Goal: Information Seeking & Learning: Learn about a topic

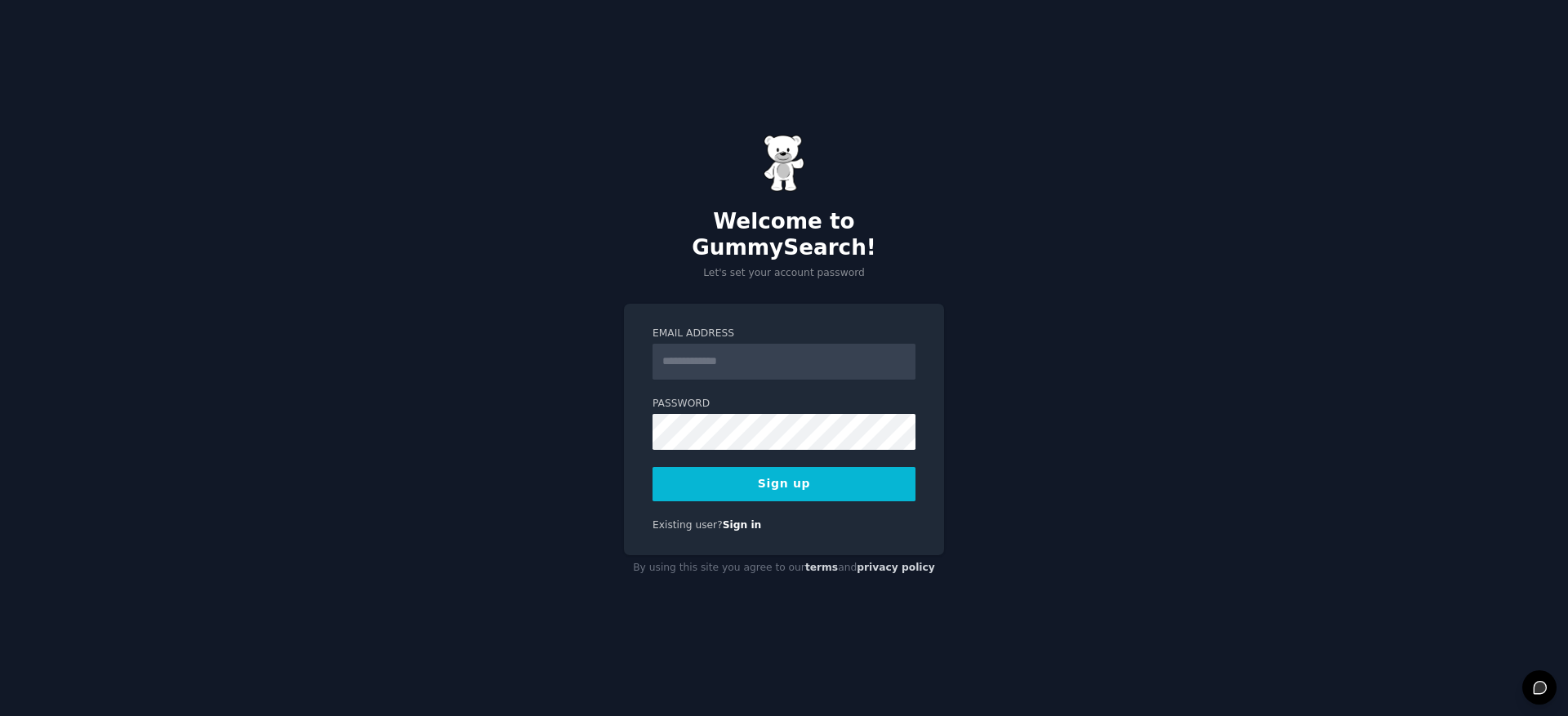
click at [739, 349] on input "Email Address" at bounding box center [784, 362] width 263 height 36
click at [688, 379] on form "Email Address Password 8 or more characters Alphanumeric characters No common p…" at bounding box center [784, 414] width 263 height 175
click at [709, 352] on input "Email Address" at bounding box center [784, 362] width 263 height 36
type input "**********"
click at [653, 467] on button "Sign up" at bounding box center [784, 484] width 263 height 34
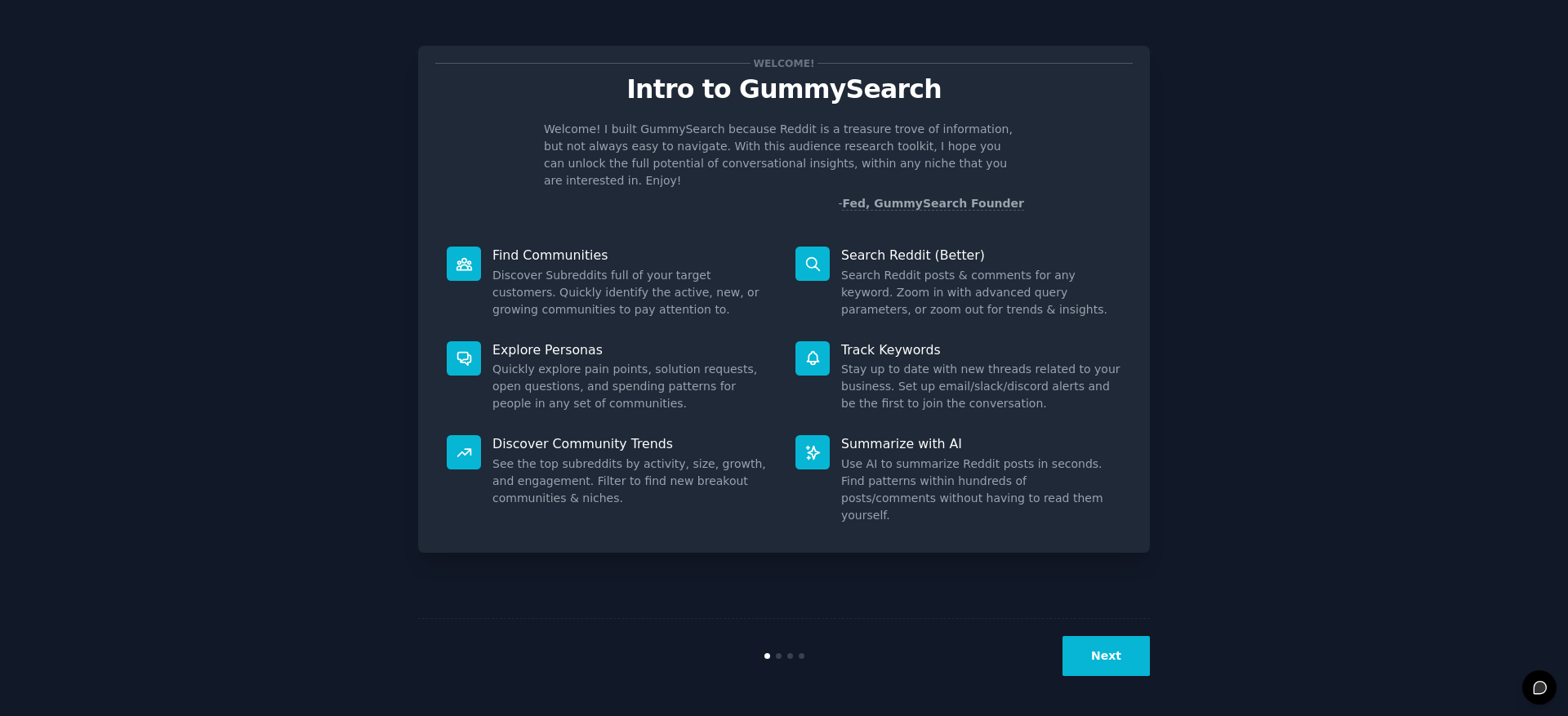
click at [1099, 656] on button "Next" at bounding box center [1106, 656] width 87 height 40
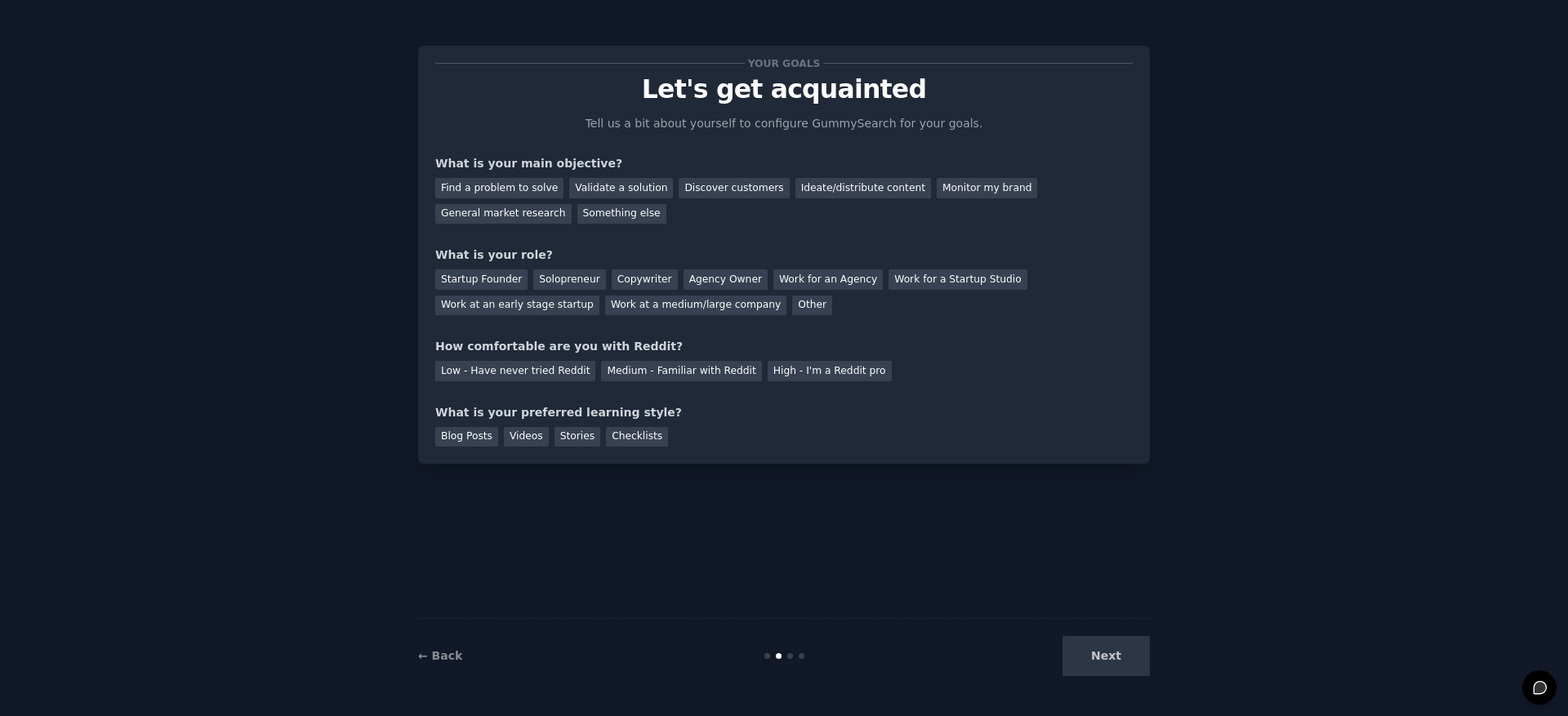
click at [1099, 656] on div "Next" at bounding box center [1028, 656] width 244 height 40
click at [610, 186] on div "Validate a solution" at bounding box center [621, 188] width 104 height 21
click at [526, 190] on div "Find a problem to solve" at bounding box center [499, 188] width 128 height 21
click at [503, 275] on div "Startup Founder" at bounding box center [481, 279] width 92 height 21
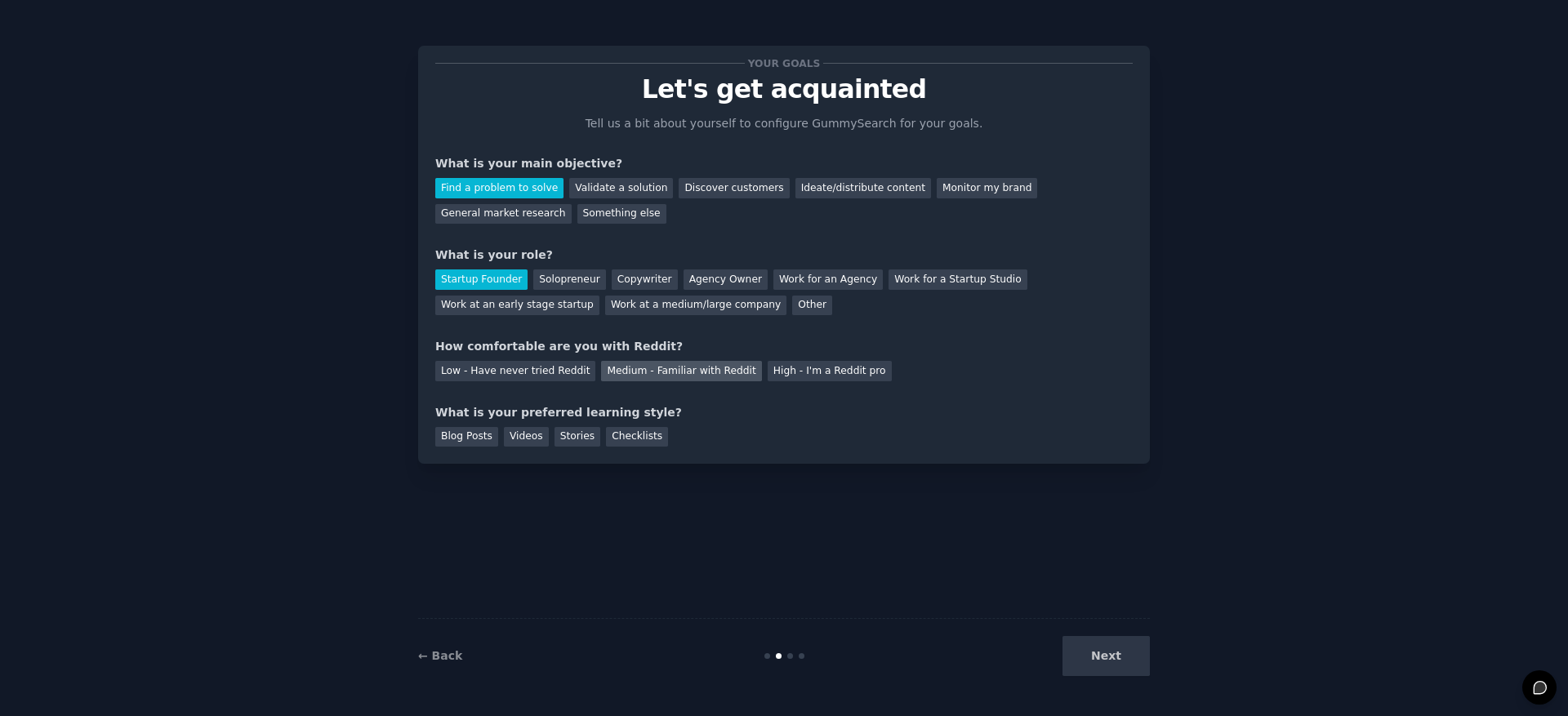
click at [686, 375] on div "Medium - Familiar with Reddit" at bounding box center [681, 371] width 160 height 21
click at [462, 441] on div "Blog Posts" at bounding box center [467, 437] width 63 height 21
click at [1102, 653] on button "Next" at bounding box center [1106, 656] width 87 height 40
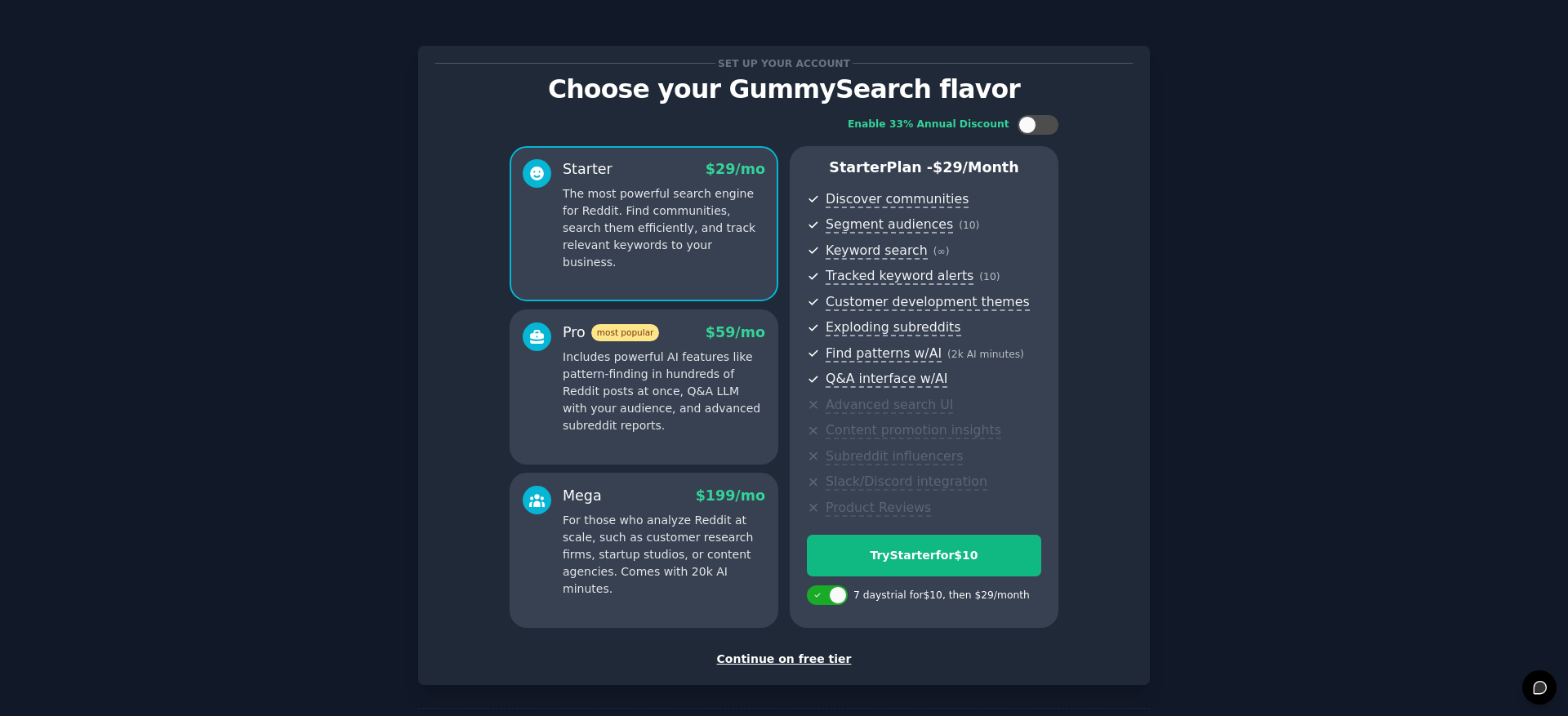
click at [771, 658] on div "Continue on free tier" at bounding box center [784, 659] width 697 height 17
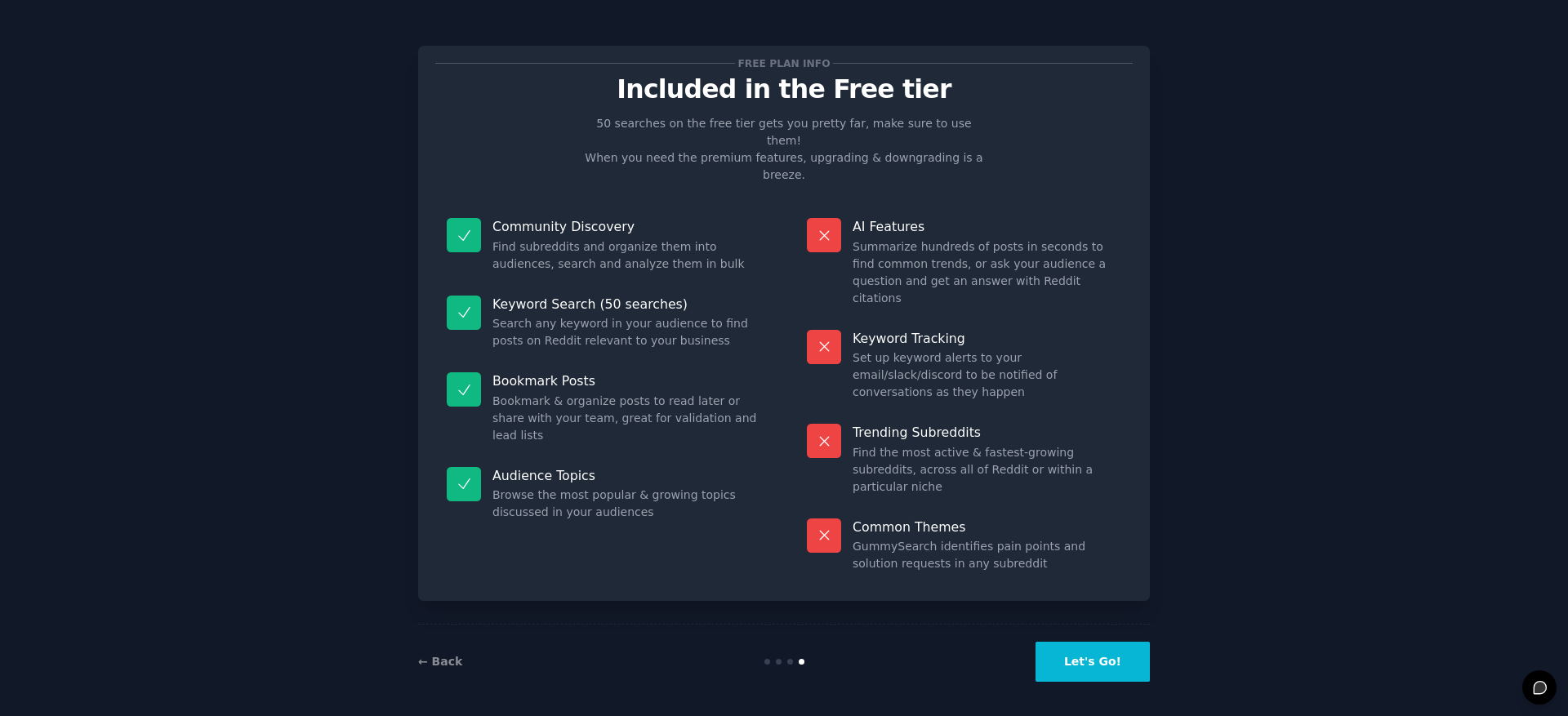
click at [1091, 651] on button "Let's Go!" at bounding box center [1092, 661] width 114 height 40
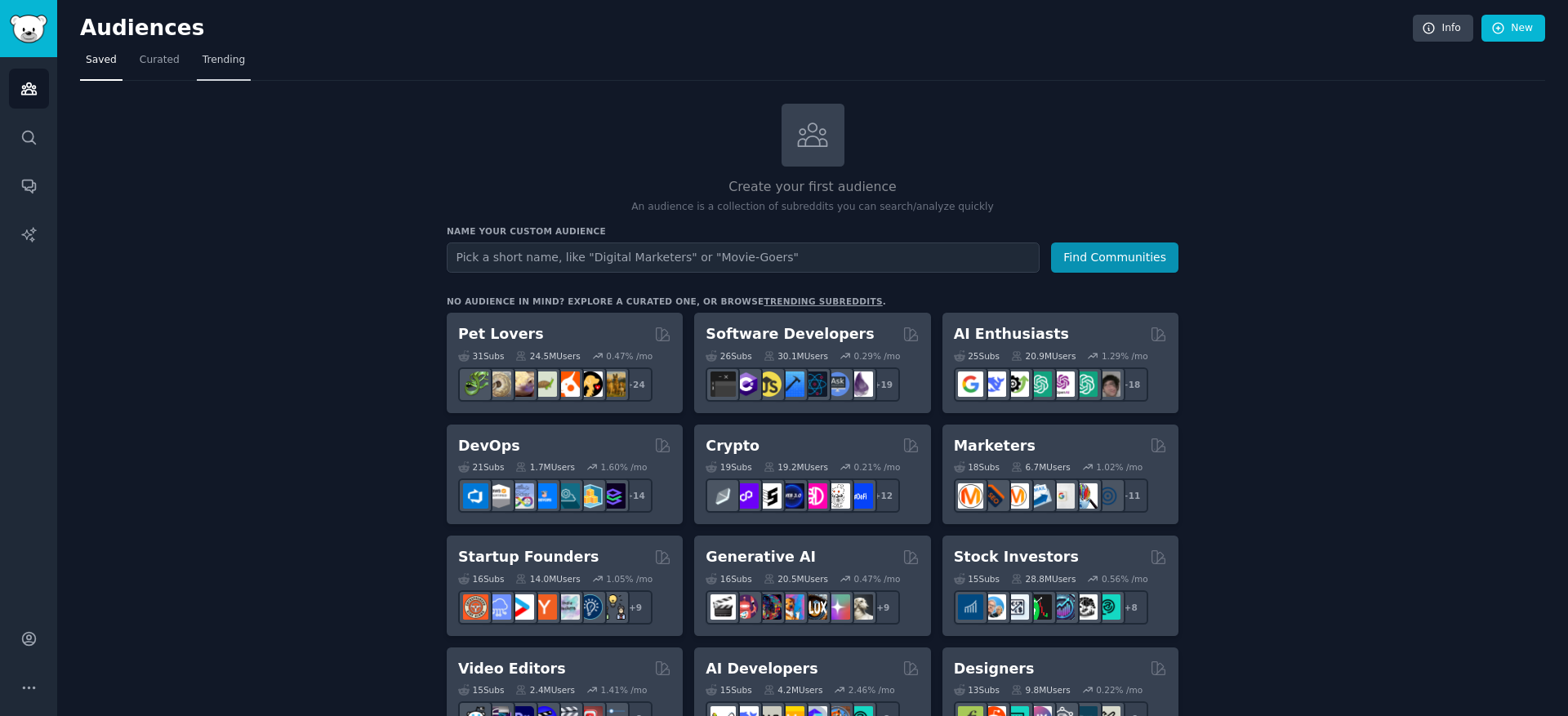
click at [226, 68] on link "Trending" at bounding box center [223, 64] width 54 height 33
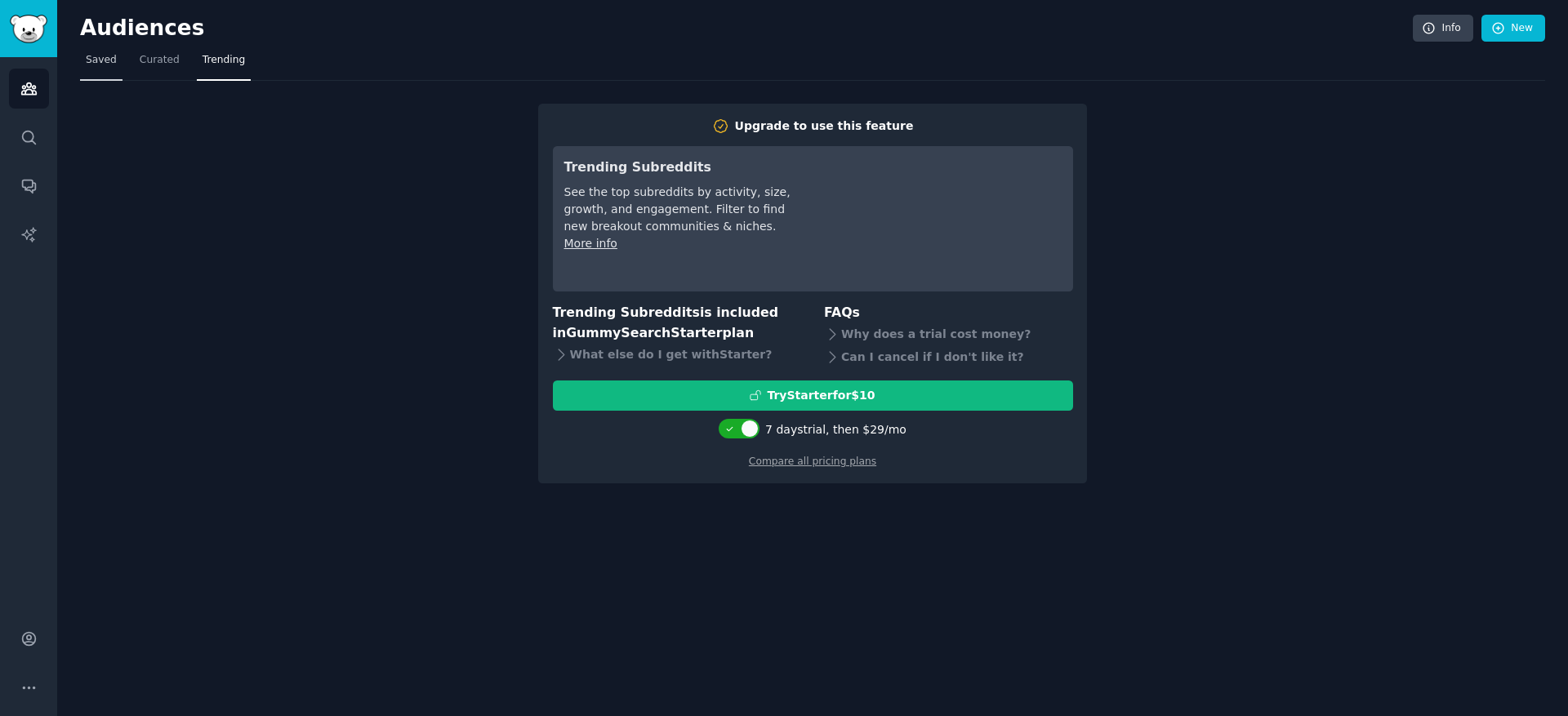
click at [107, 62] on span "Saved" at bounding box center [101, 60] width 31 height 14
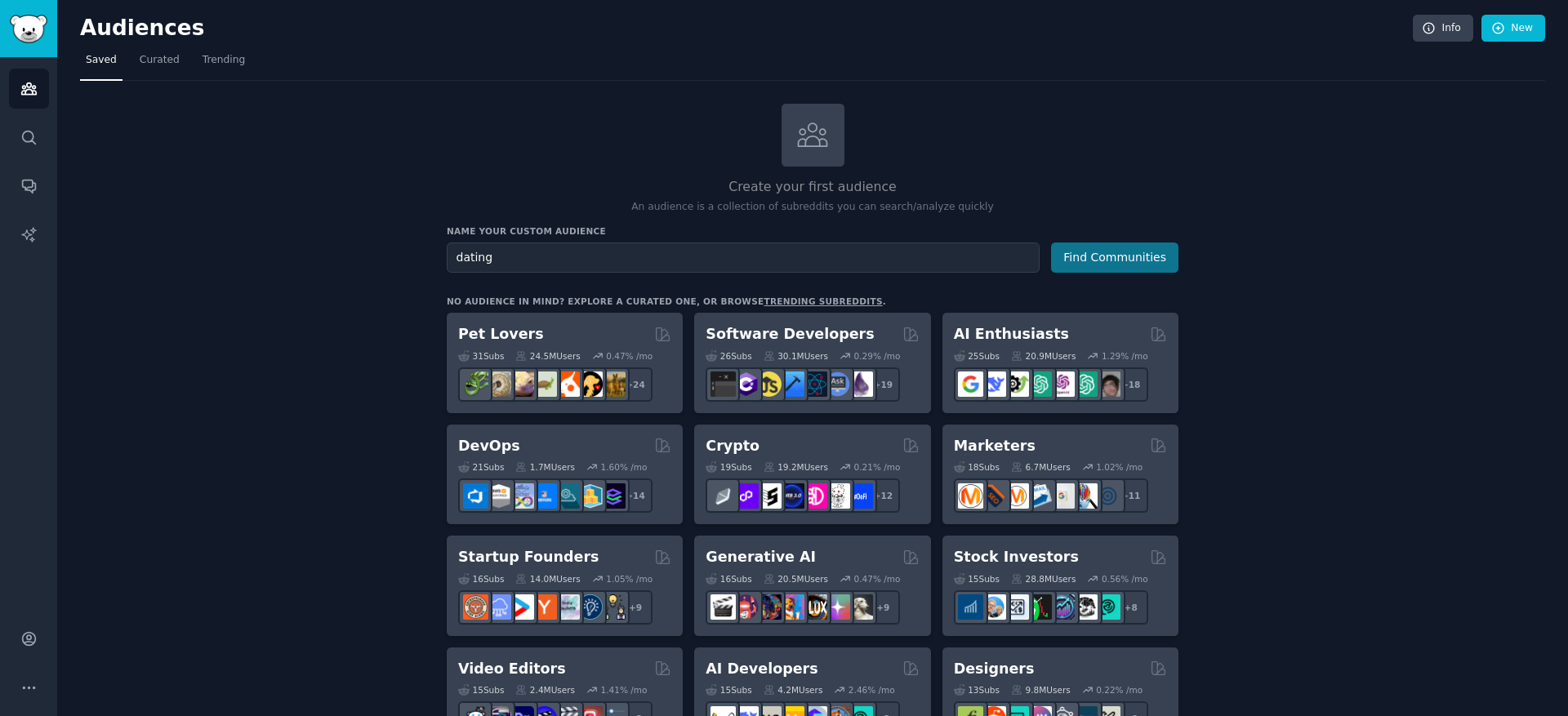
type input "dating"
click at [1099, 266] on button "Find Communities" at bounding box center [1115, 258] width 127 height 31
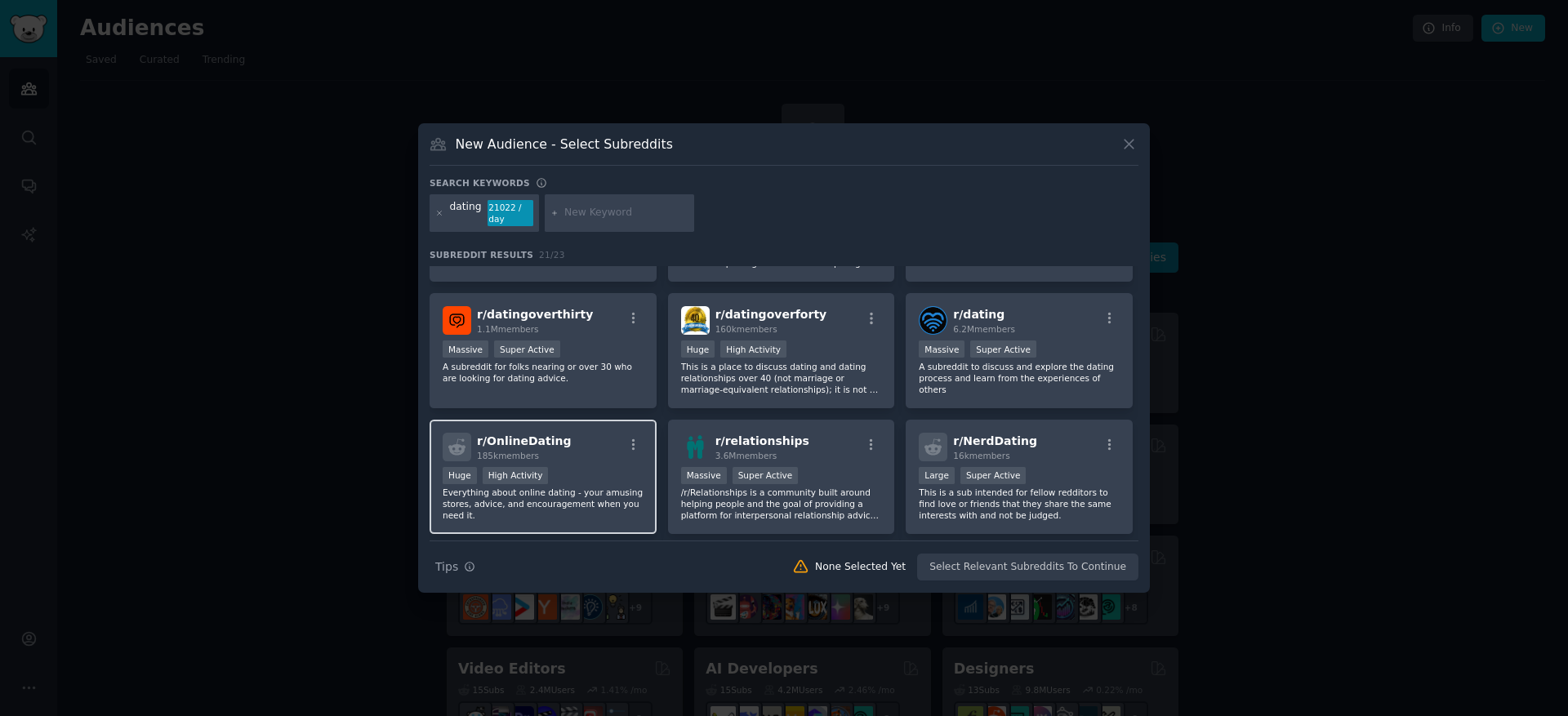
scroll to position [101, 0]
click at [618, 460] on div "r/ OnlineDating 185k members Huge High Activity Everything about online dating …" at bounding box center [543, 475] width 227 height 115
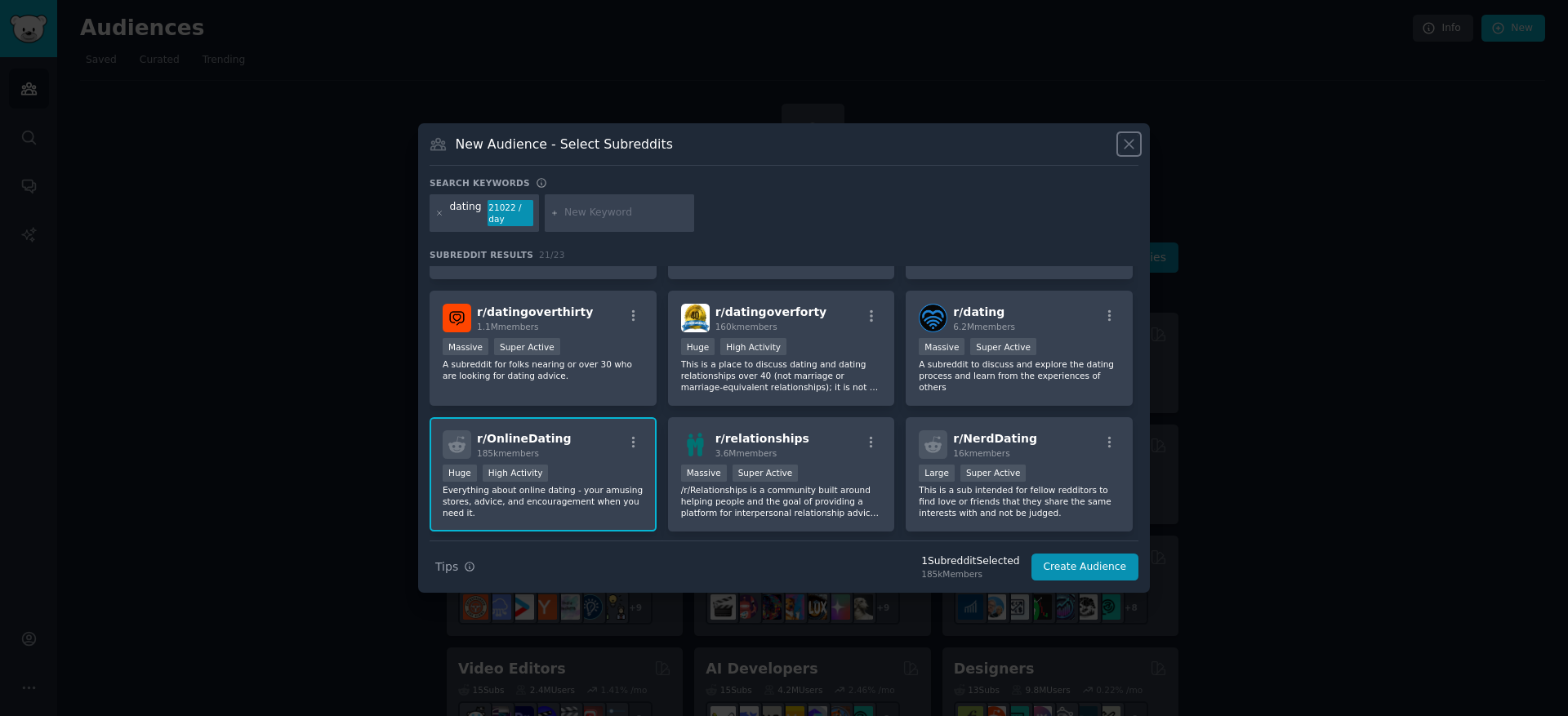
click at [1123, 143] on icon at bounding box center [1128, 144] width 17 height 17
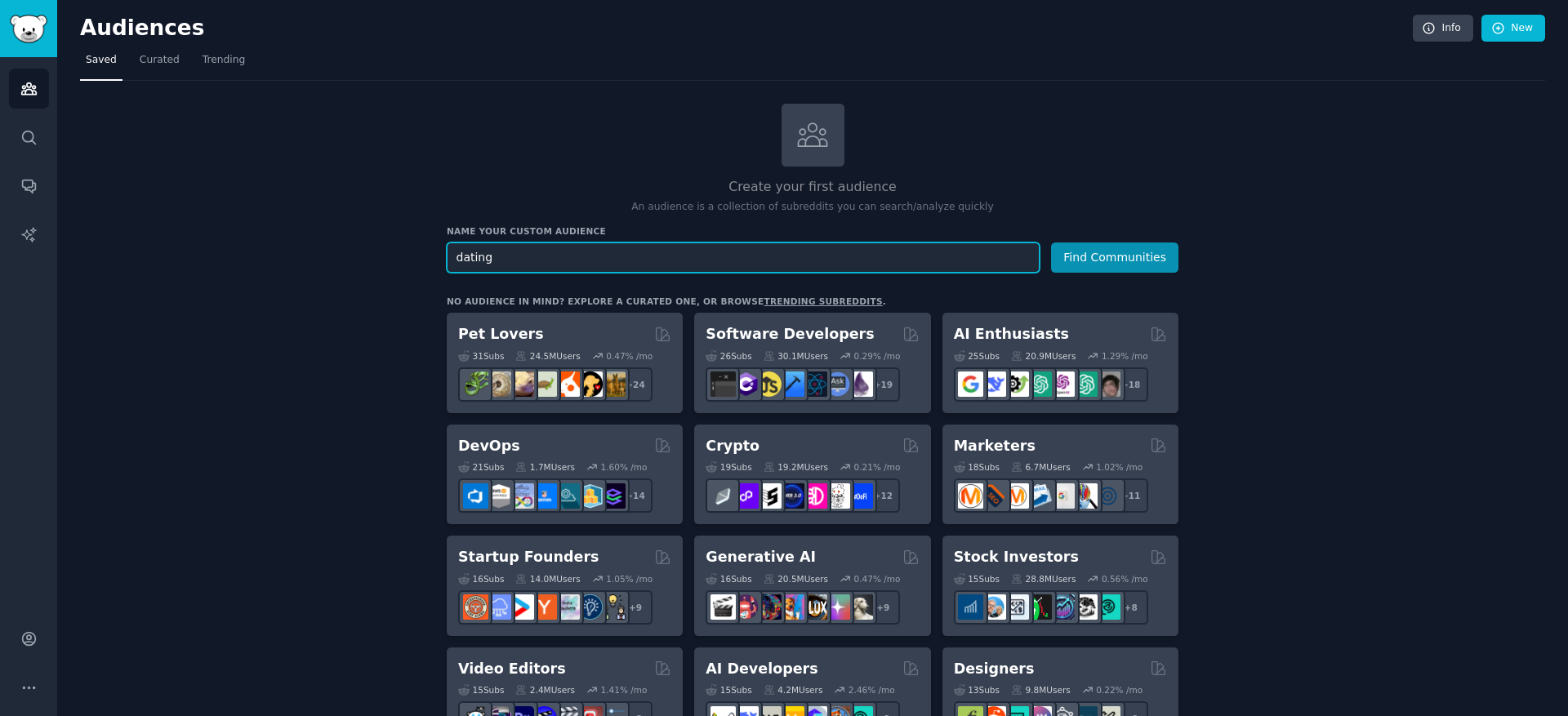
click at [458, 249] on input "dating" at bounding box center [743, 258] width 592 height 31
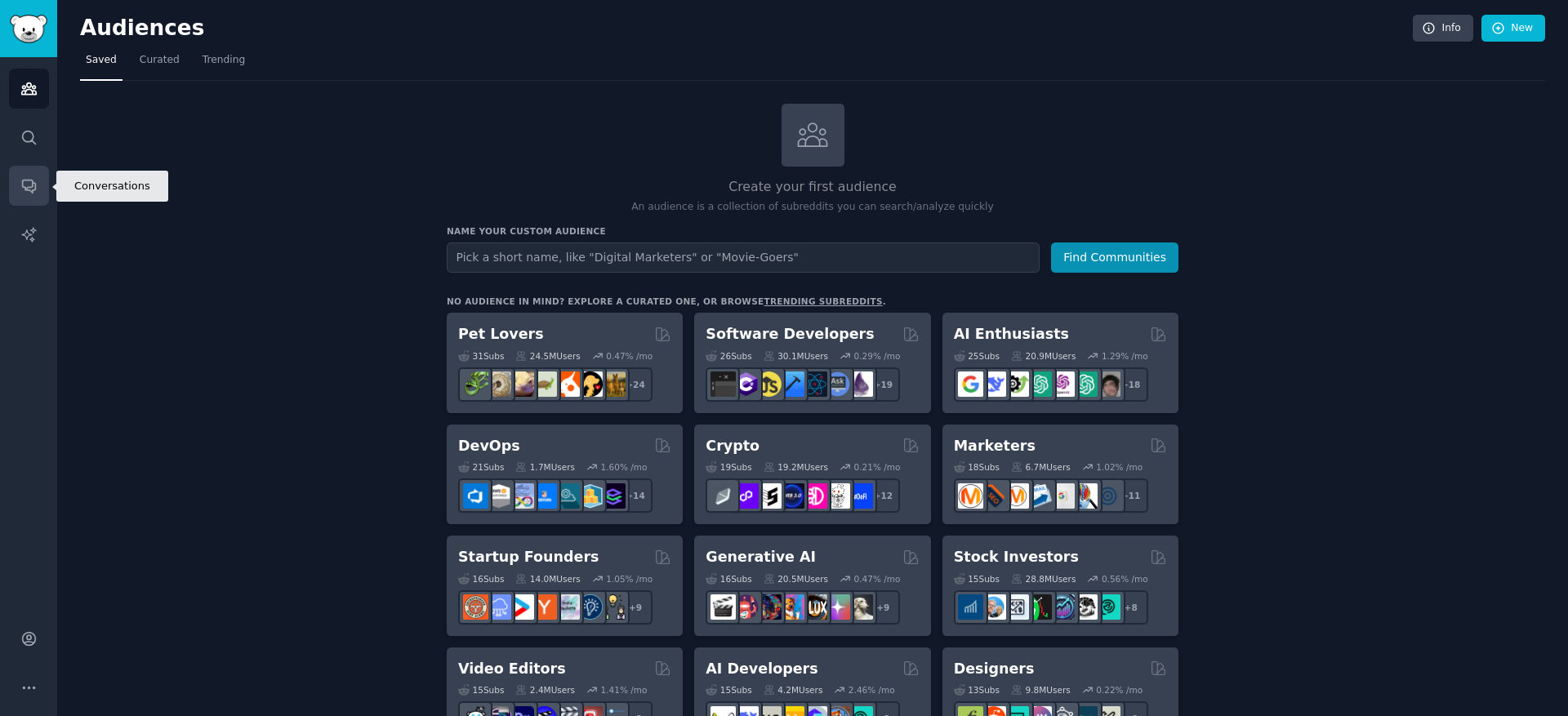
click at [29, 182] on icon "Sidebar" at bounding box center [29, 185] width 17 height 17
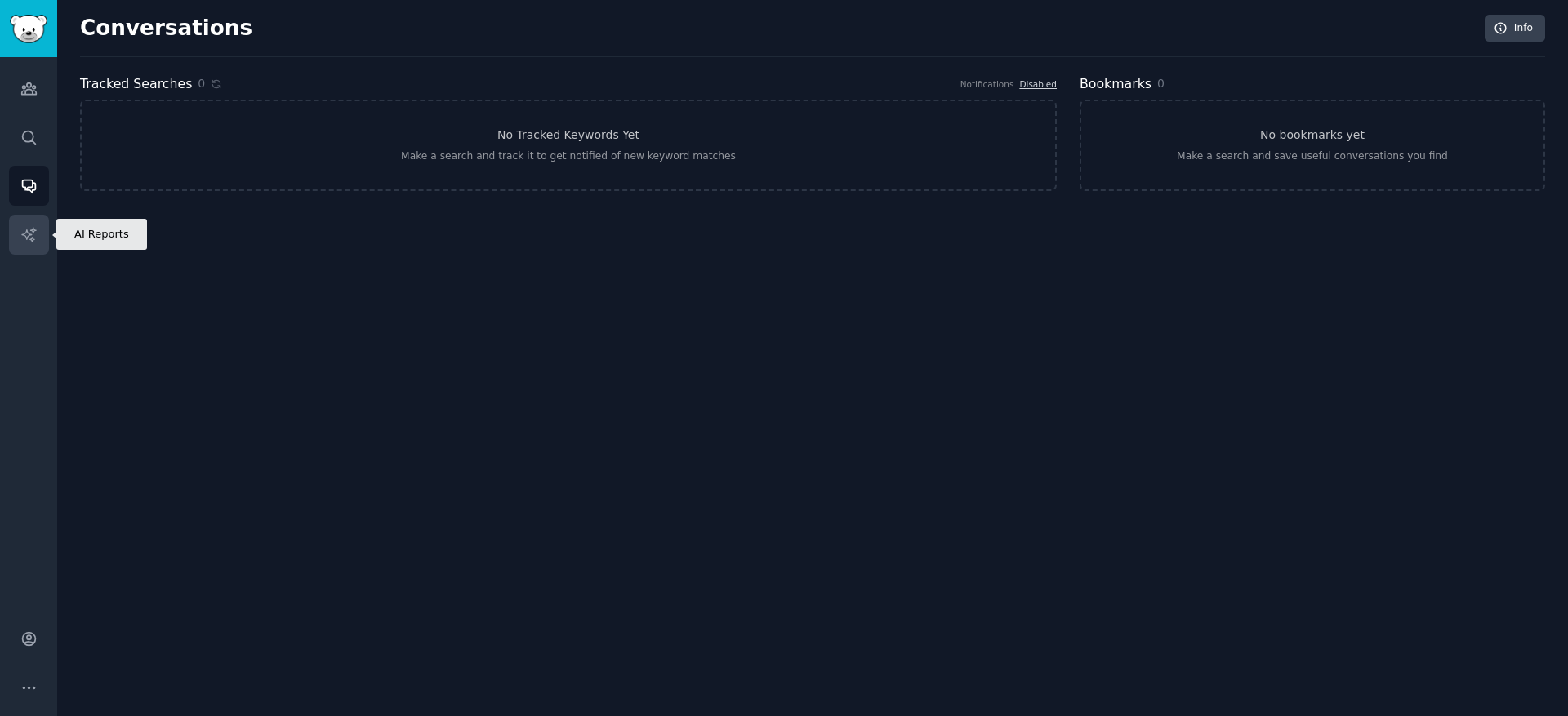
click at [23, 231] on icon "Sidebar" at bounding box center [29, 234] width 17 height 17
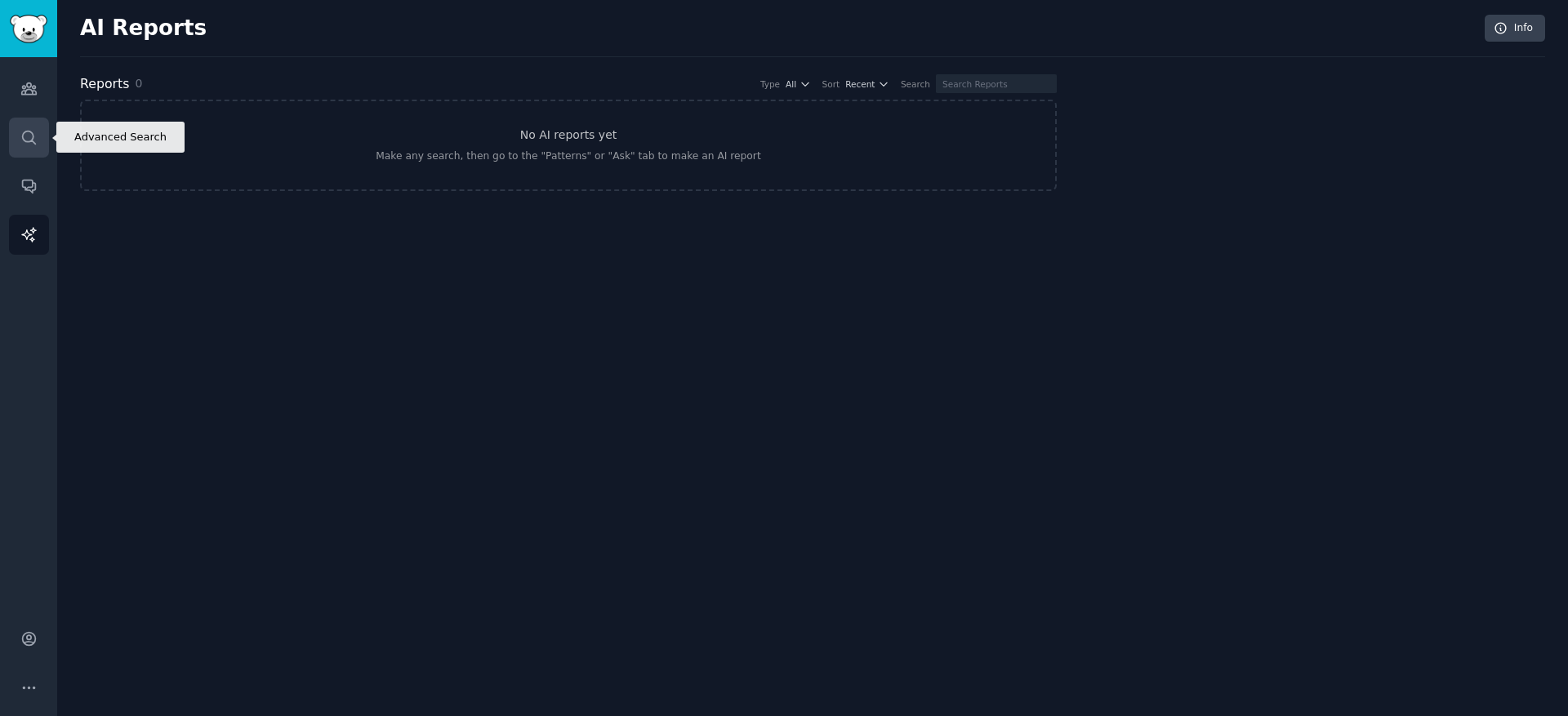
click at [31, 144] on icon "Sidebar" at bounding box center [29, 137] width 17 height 17
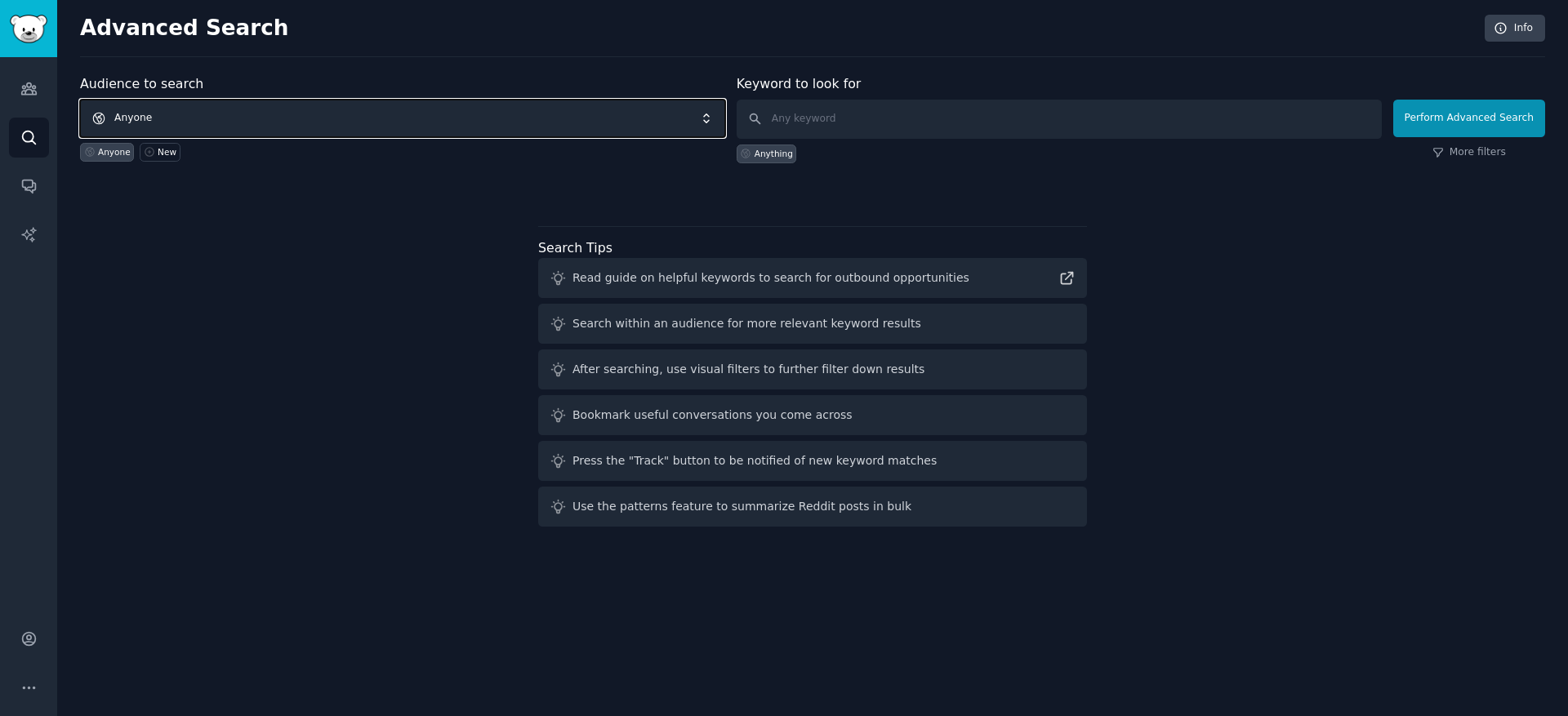
click at [313, 109] on span "Anyone" at bounding box center [402, 118] width 645 height 38
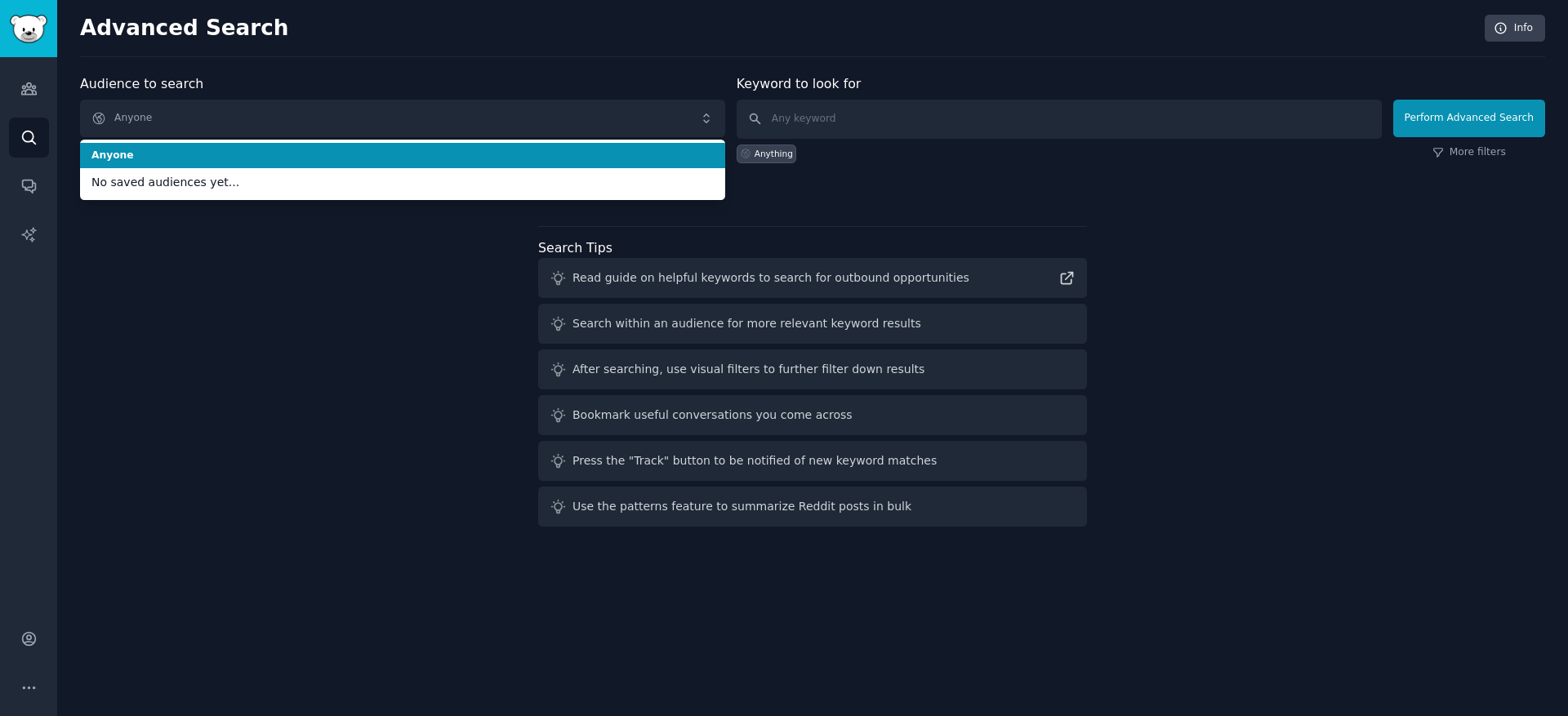
click at [571, 61] on div "Advanced Search Info Audience to search Anyone Anyone No saved audiences yet...…" at bounding box center [812, 358] width 1511 height 716
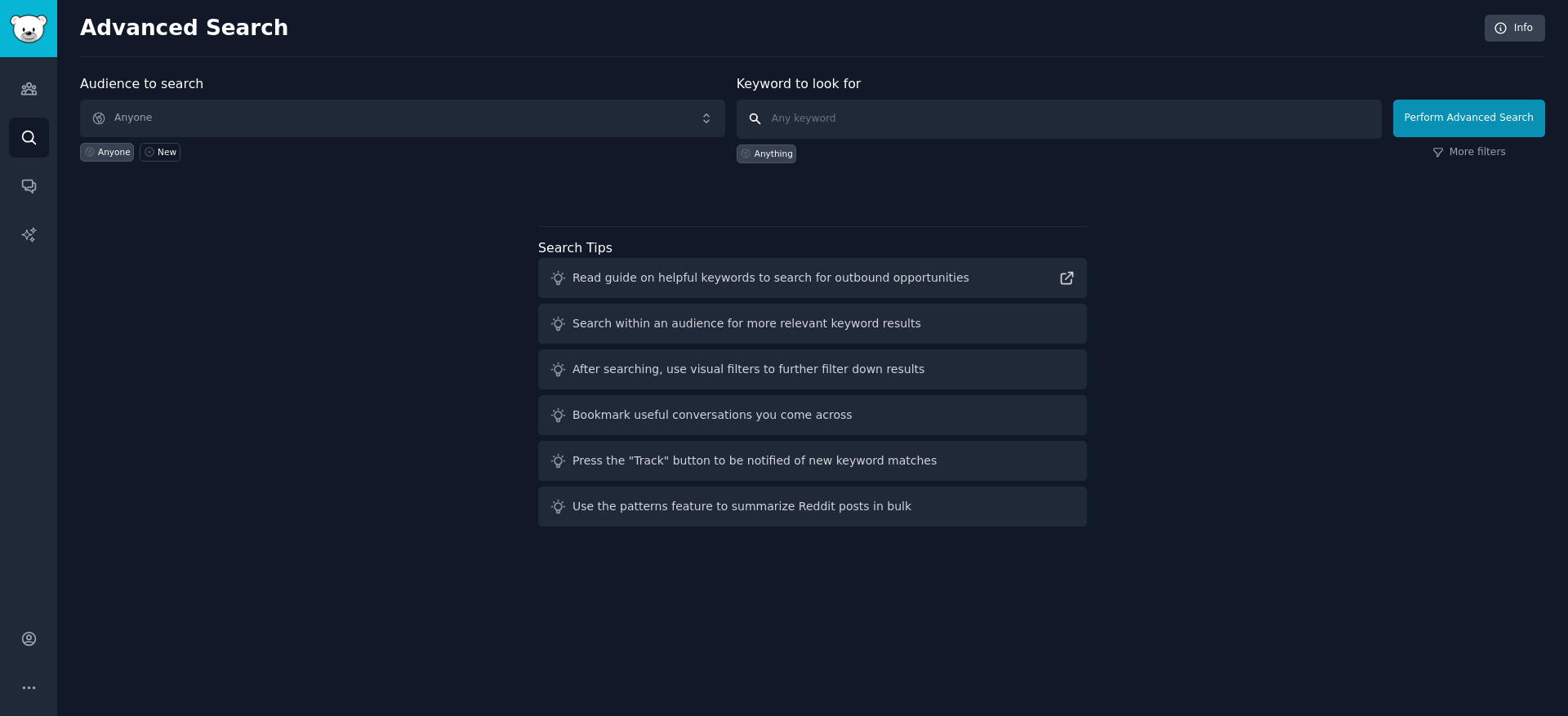
click at [875, 120] on input "text" at bounding box center [1059, 119] width 645 height 39
type input "dating app"
click at [1480, 119] on button "Perform Advanced Search" at bounding box center [1468, 118] width 152 height 38
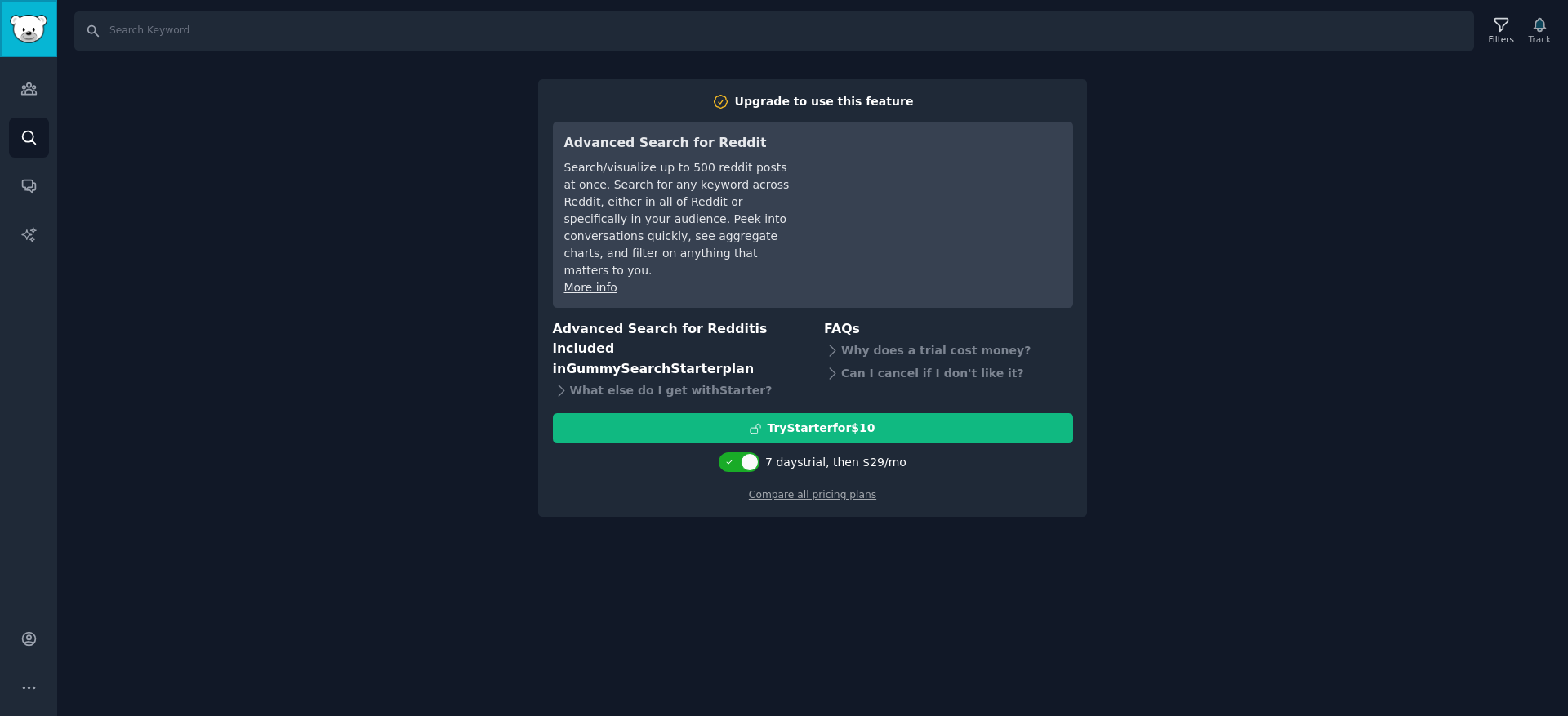
click at [39, 37] on img "Sidebar" at bounding box center [29, 29] width 38 height 29
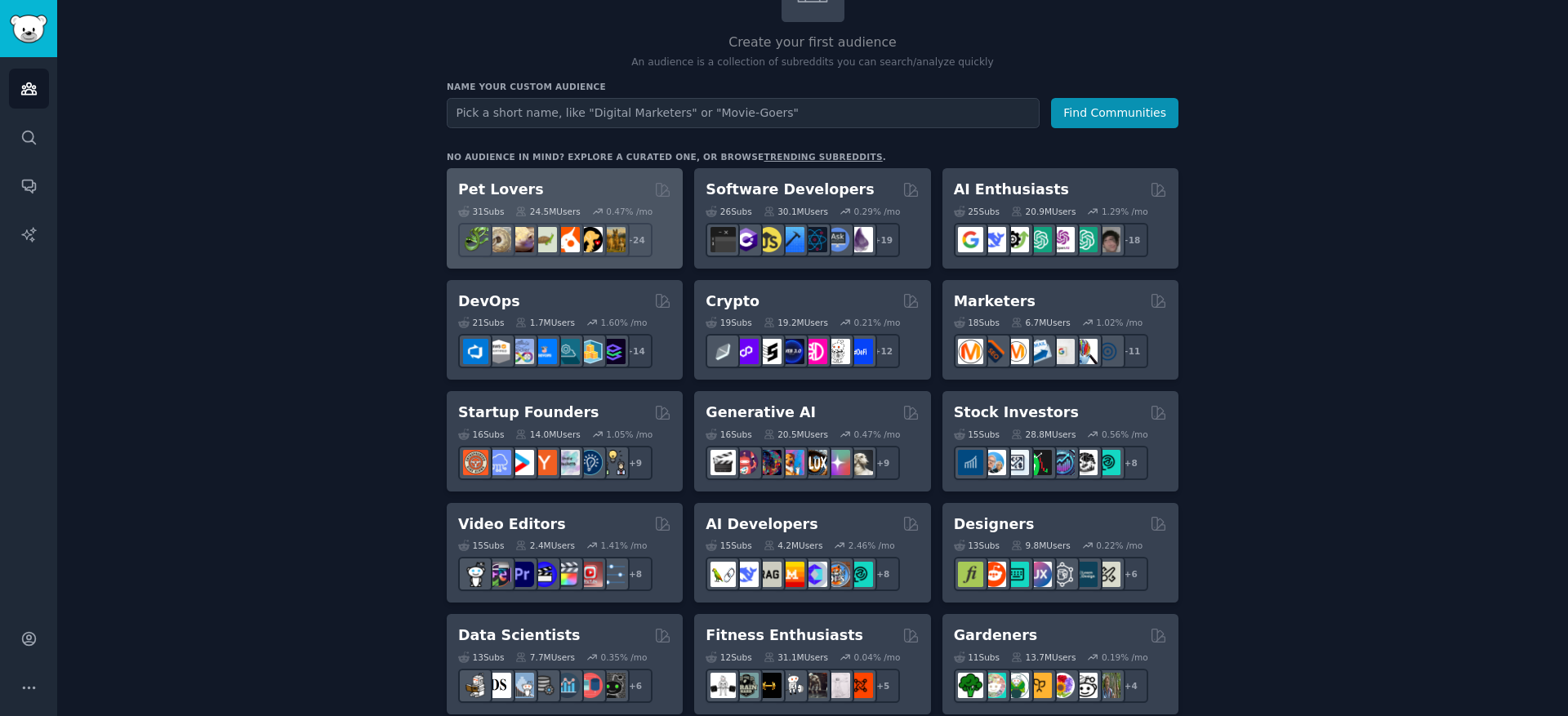
scroll to position [150, 0]
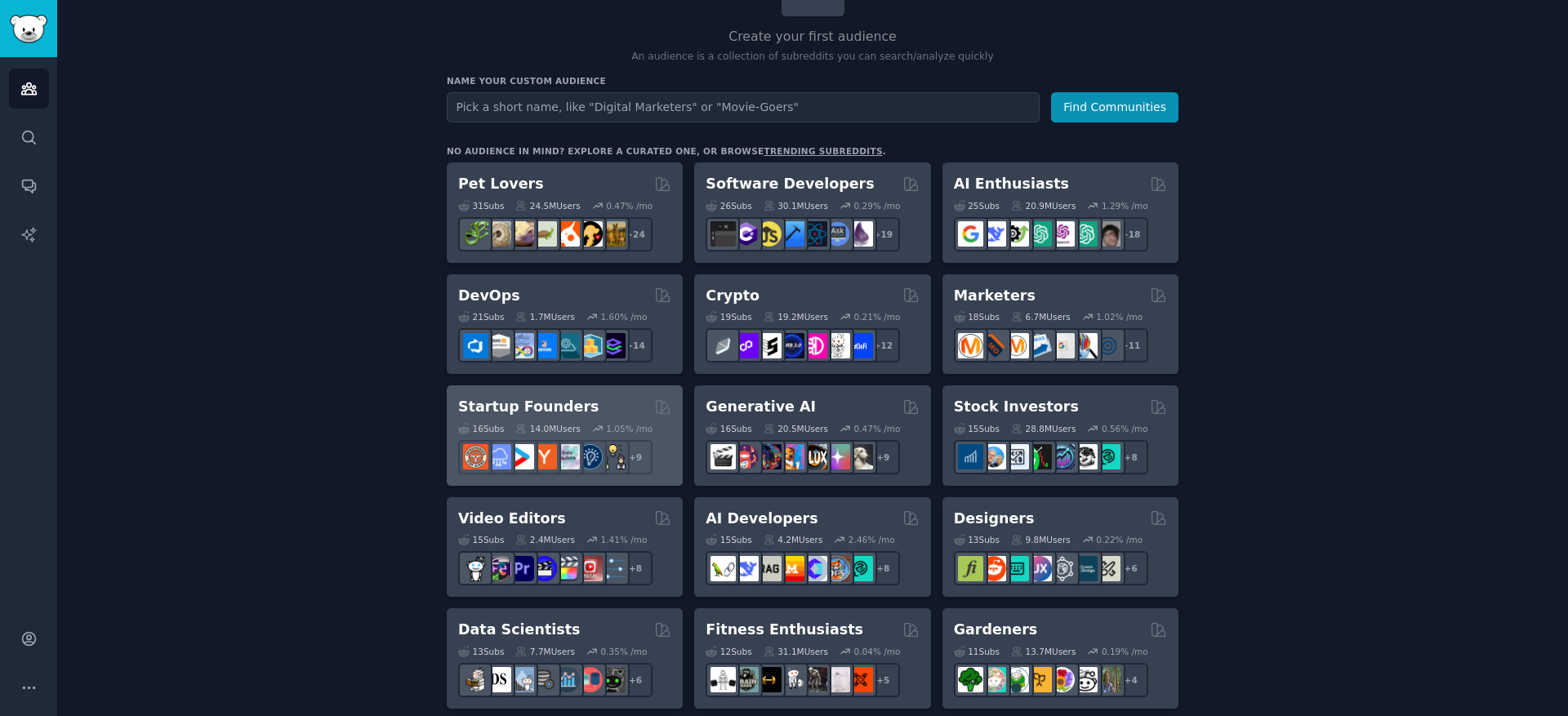
click at [513, 400] on h2 "Startup Founders" at bounding box center [528, 406] width 140 height 21
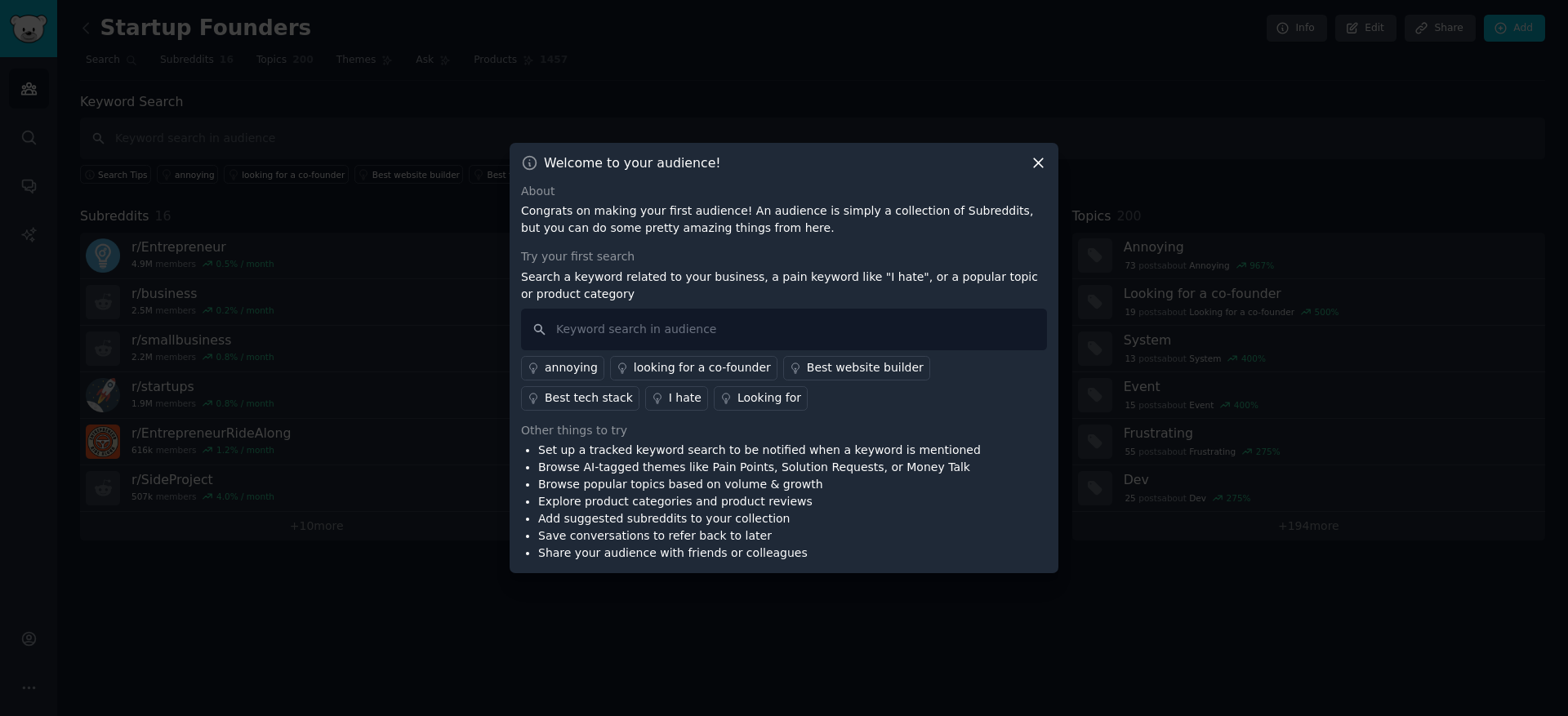
click at [1039, 163] on icon at bounding box center [1038, 162] width 17 height 17
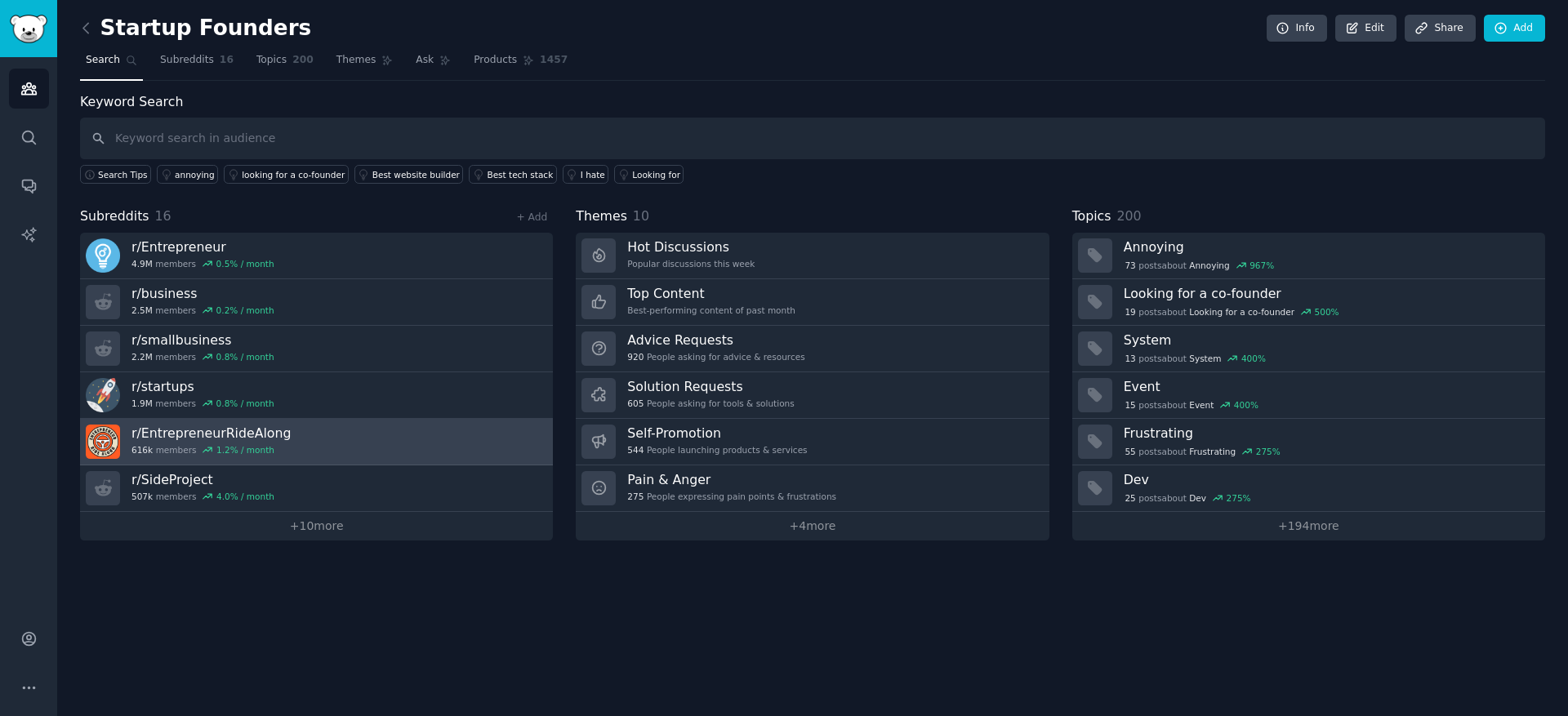
click at [267, 432] on h3 "r/ EntrepreneurRideAlong" at bounding box center [210, 432] width 159 height 17
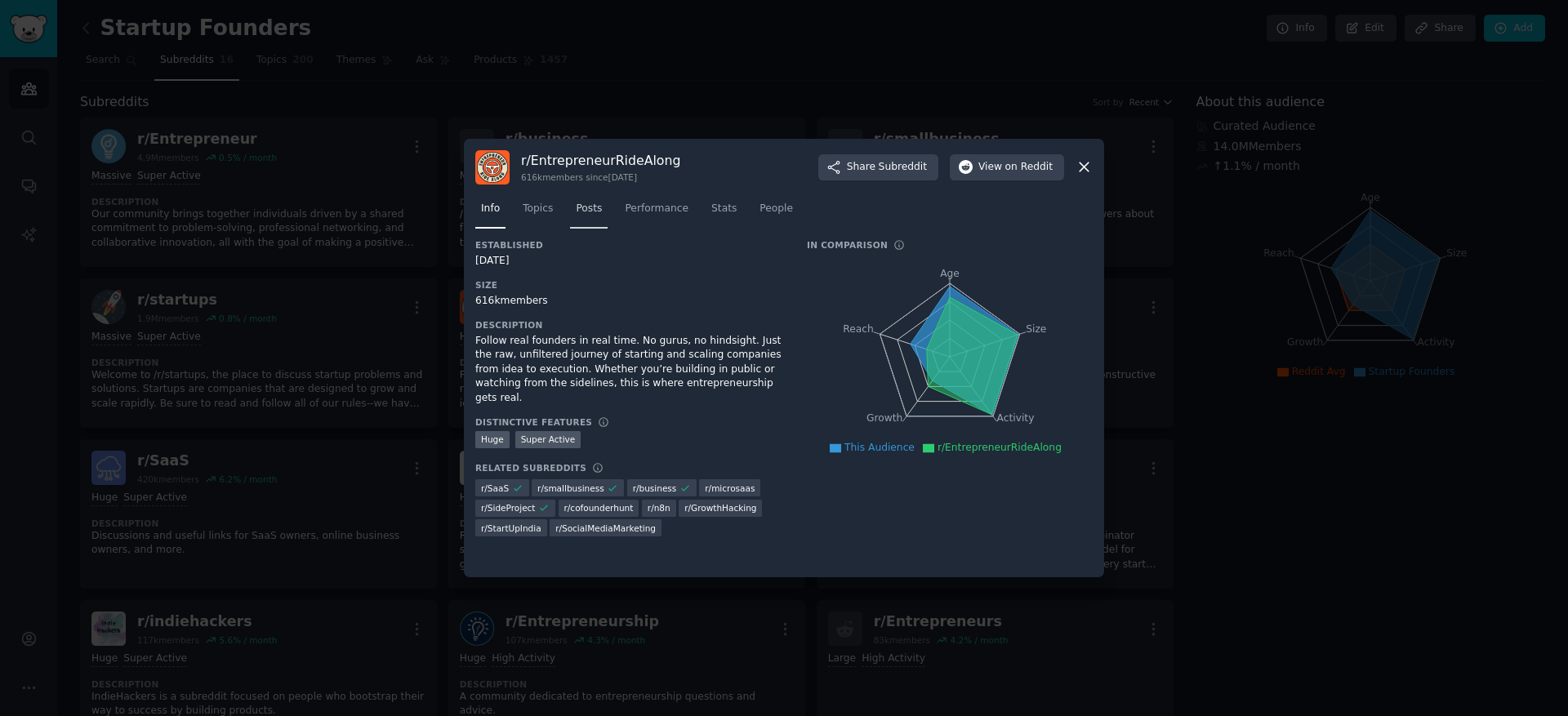
click at [589, 208] on span "Posts" at bounding box center [588, 209] width 26 height 14
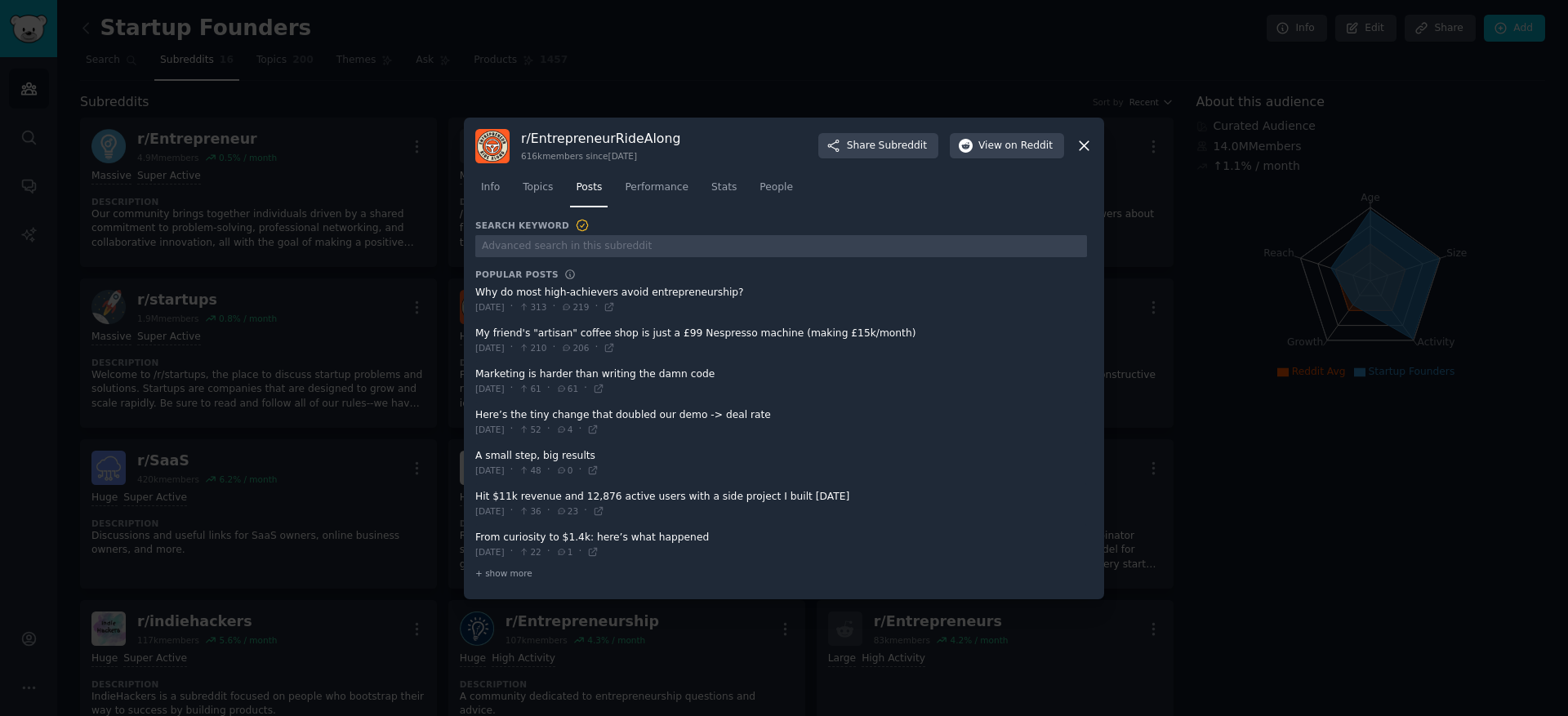
click at [550, 501] on span at bounding box center [780, 503] width 611 height 40
click at [493, 502] on span at bounding box center [780, 503] width 611 height 40
click at [604, 511] on icon at bounding box center [598, 511] width 12 height 12
click at [1080, 141] on icon at bounding box center [1084, 145] width 9 height 9
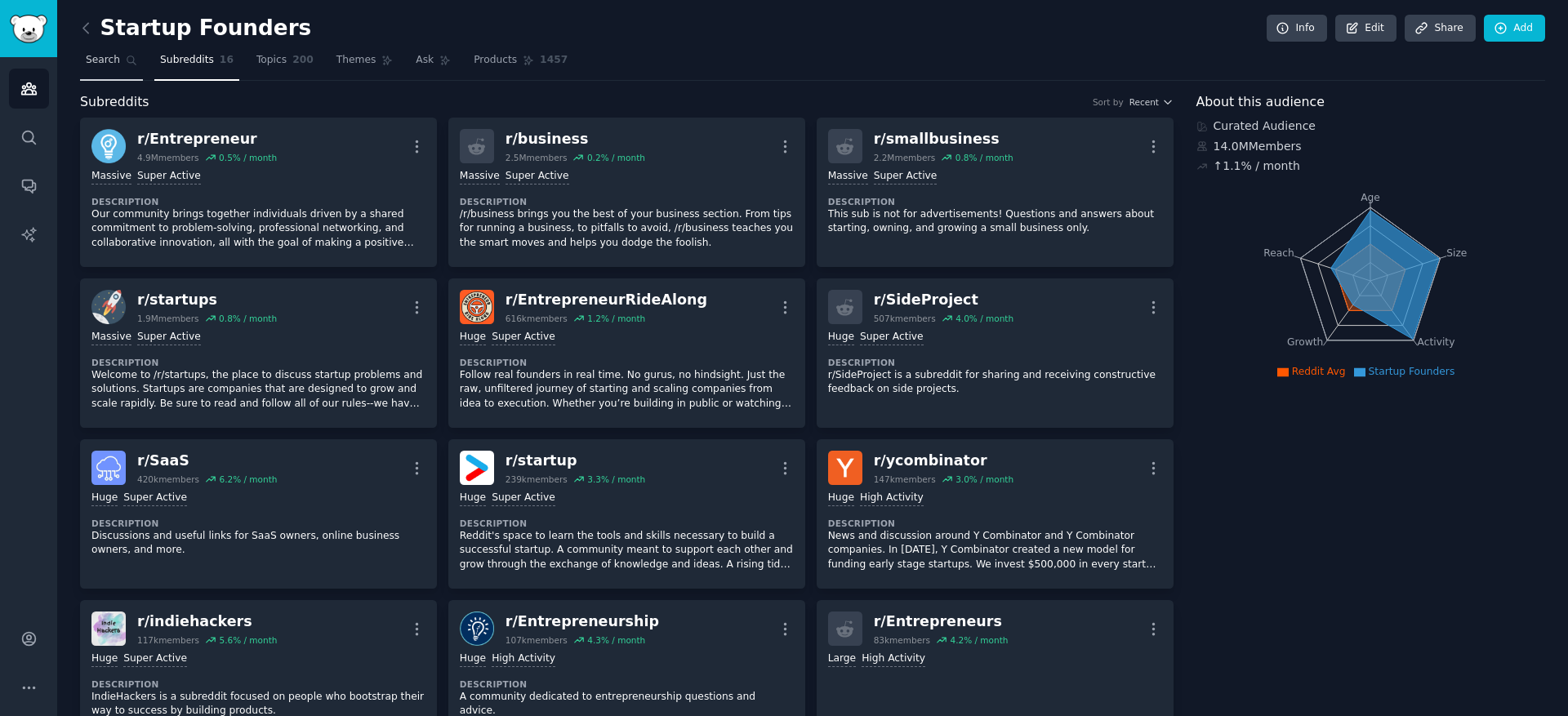
click at [114, 68] on link "Search" at bounding box center [111, 64] width 63 height 33
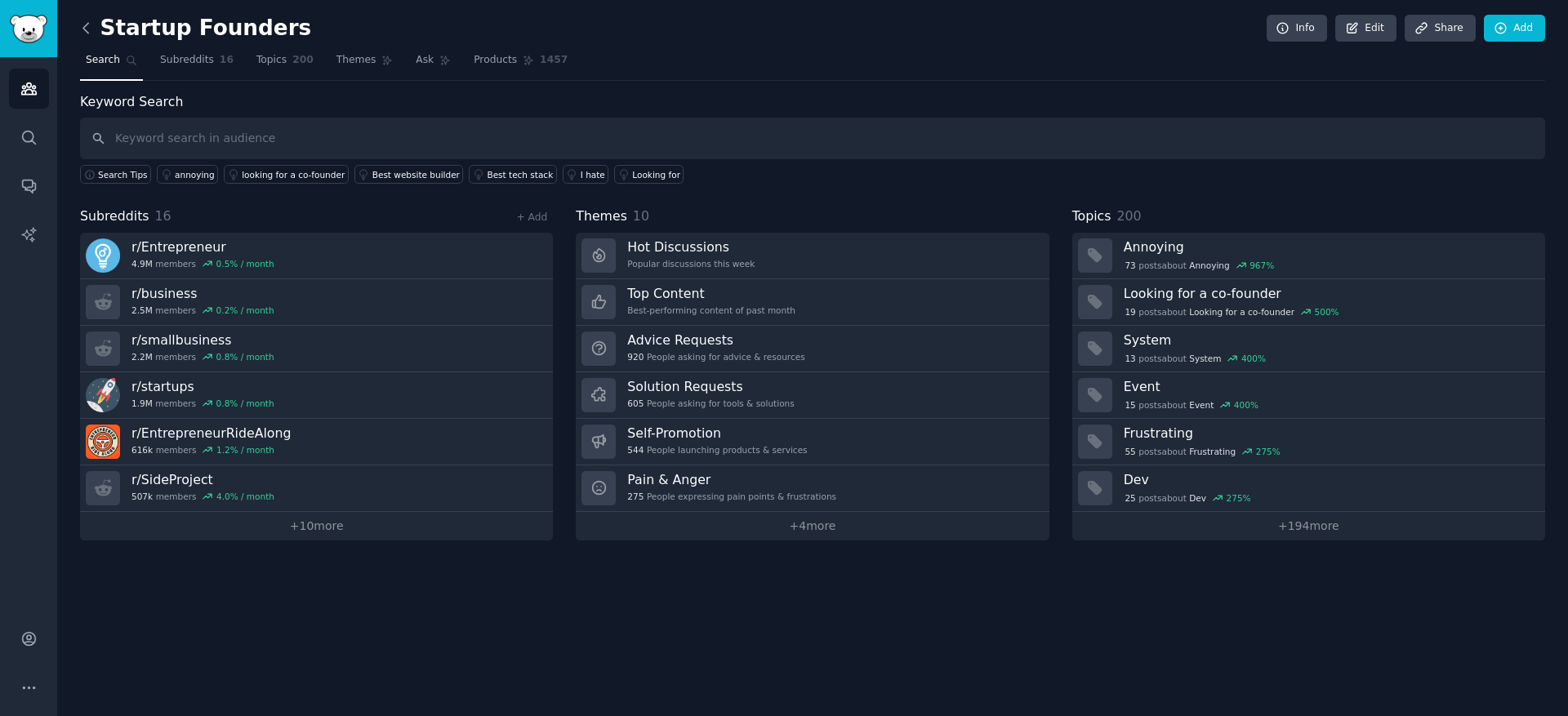
click at [86, 31] on icon at bounding box center [85, 28] width 17 height 17
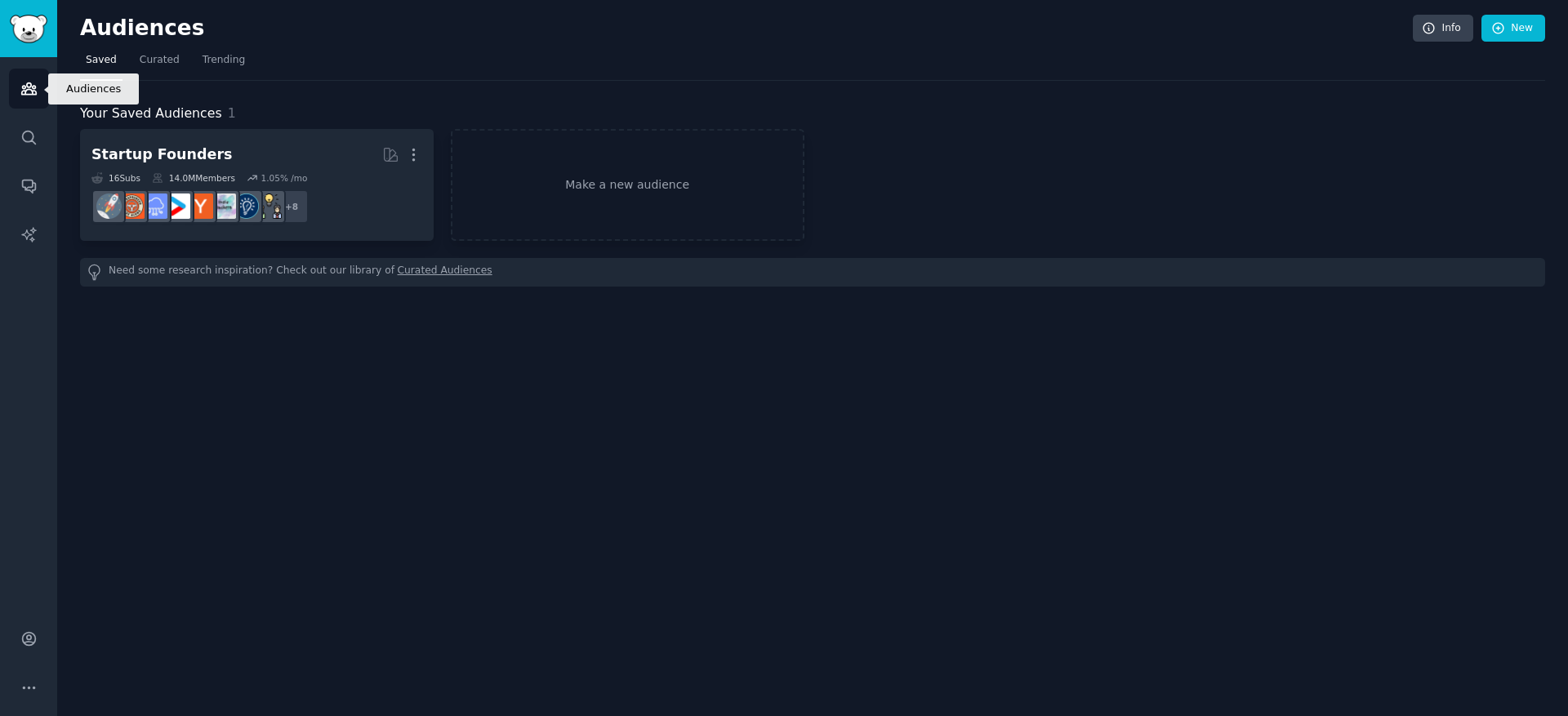
click at [22, 81] on icon "Sidebar" at bounding box center [29, 88] width 17 height 17
click at [14, 640] on link "Account" at bounding box center [29, 639] width 40 height 40
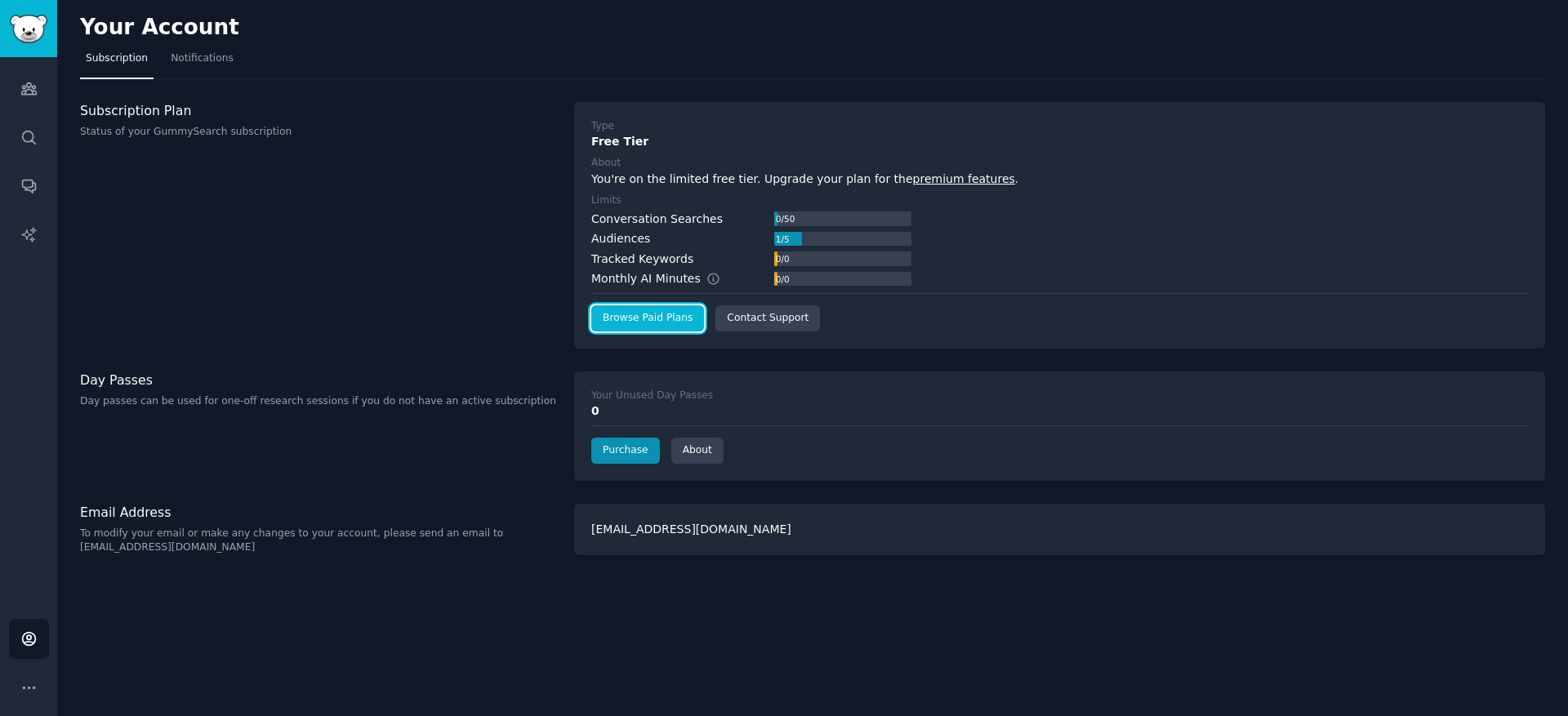
click at [642, 319] on link "Browse Paid Plans" at bounding box center [648, 318] width 113 height 26
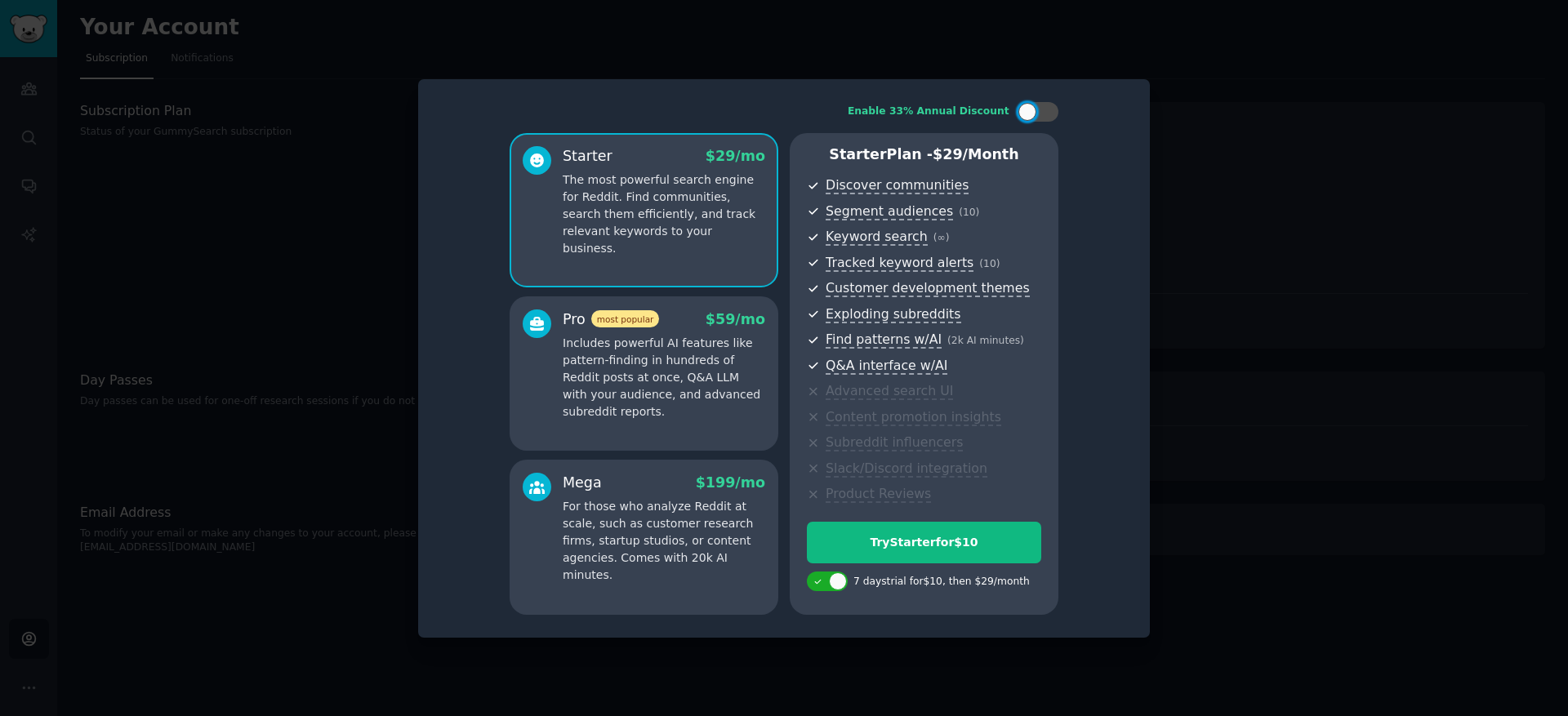
drag, startPoint x: 1394, startPoint y: 331, endPoint x: 1340, endPoint y: 190, distance: 151.0
click at [1394, 331] on div at bounding box center [784, 358] width 1568 height 716
